Goal: Find contact information: Find contact information

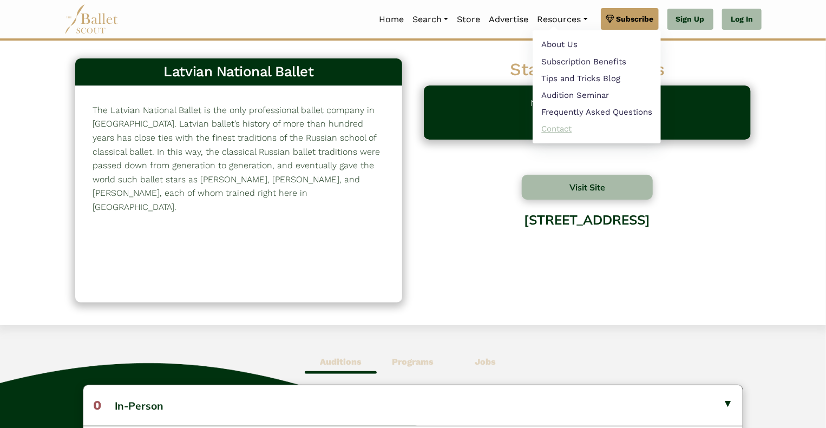
click at [564, 129] on link "Contact" at bounding box center [596, 129] width 128 height 17
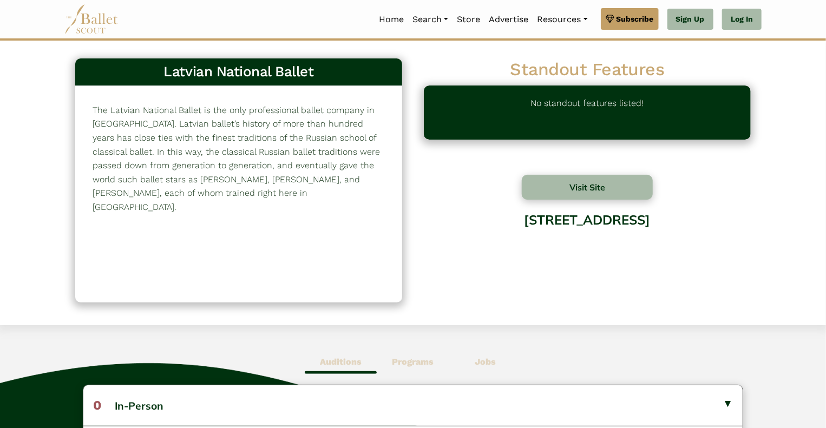
scroll to position [1, 0]
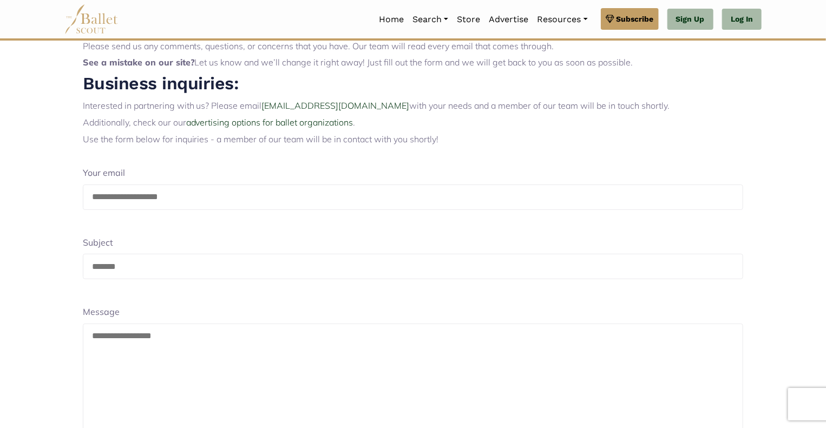
scroll to position [36, 0]
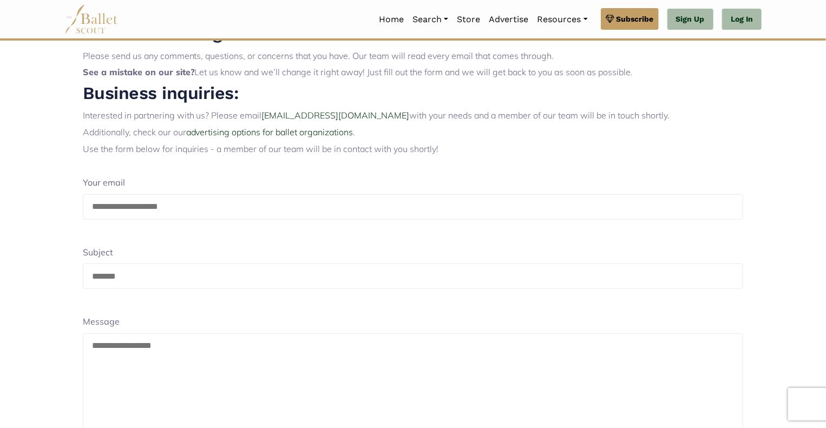
drag, startPoint x: 172, startPoint y: 210, endPoint x: 87, endPoint y: 202, distance: 85.3
click at [87, 202] on input "email" at bounding box center [413, 206] width 661 height 25
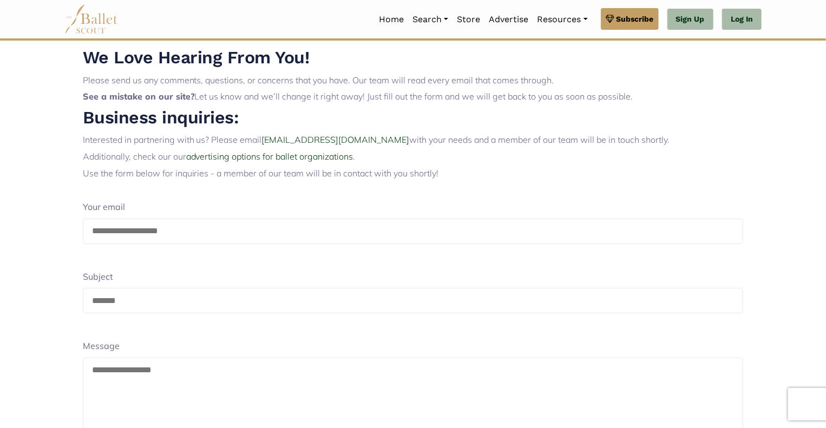
scroll to position [0, 0]
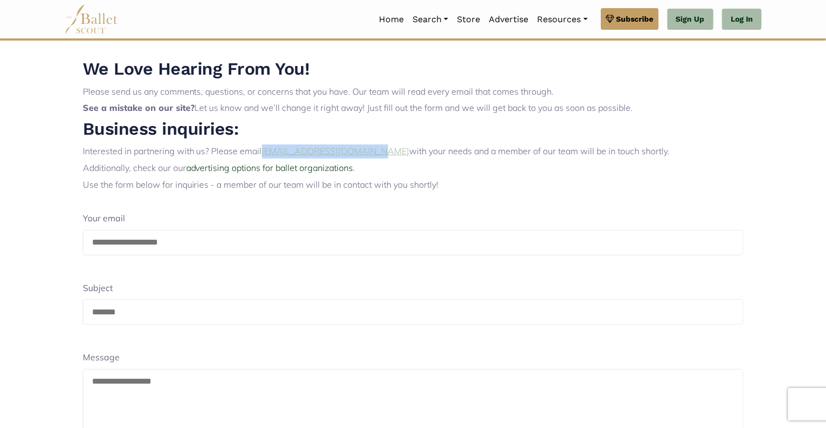
drag, startPoint x: 262, startPoint y: 153, endPoint x: 359, endPoint y: 147, distance: 97.6
click at [359, 147] on p "Interested in partnering with us? Please email contact@balletscout.info with yo…" at bounding box center [413, 151] width 661 height 14
copy p "contact@balletscout.info"
